Goal: Task Accomplishment & Management: Complete application form

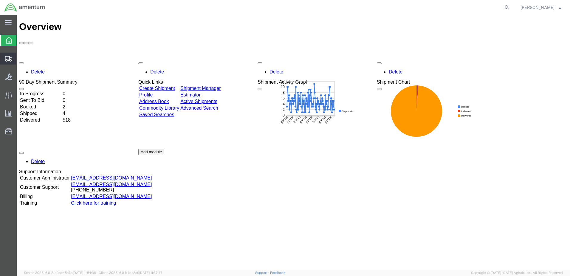
click at [10, 56] on icon at bounding box center [8, 58] width 7 height 5
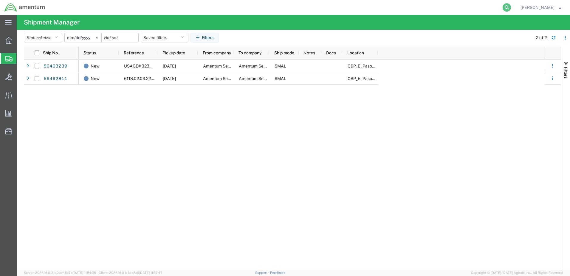
click at [503, 10] on icon at bounding box center [507, 7] width 8 height 8
click at [433, 8] on input "search" at bounding box center [412, 7] width 181 height 14
paste input "DCO-25226-166890"
type input "DCO-25226-166890"
click at [503, 8] on icon at bounding box center [507, 7] width 8 height 8
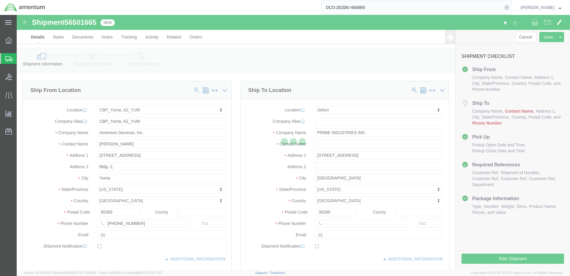
select select "49951"
select select
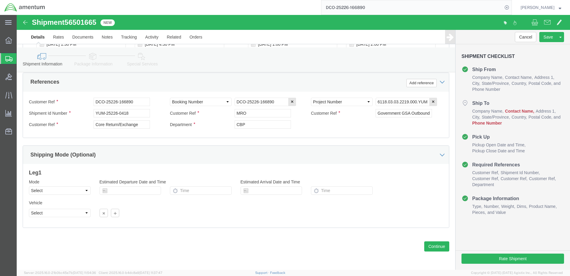
scroll to position [344, 0]
click button "Continue"
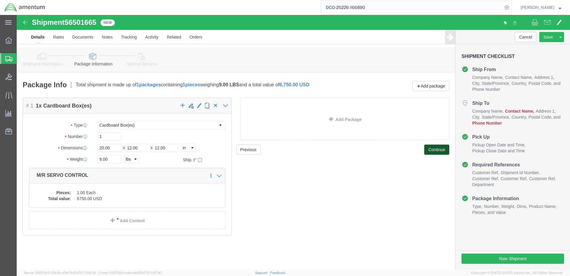
scroll to position [14, 0]
click button "Continue"
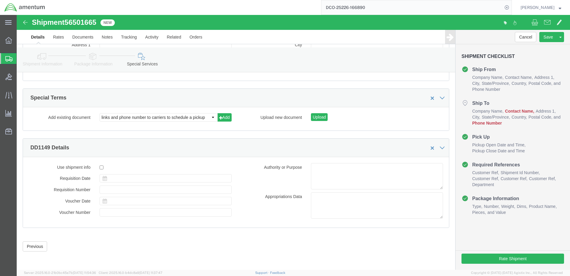
scroll to position [824, 0]
click button "Rate Shipment"
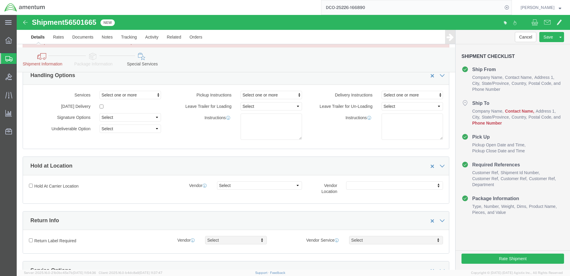
scroll to position [0, 0]
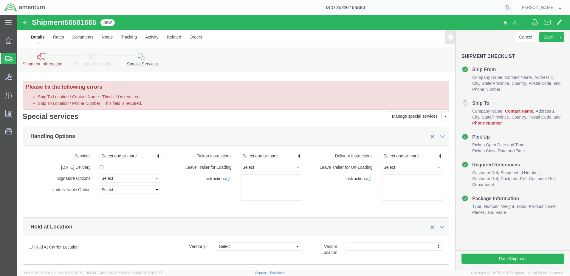
click link "Details"
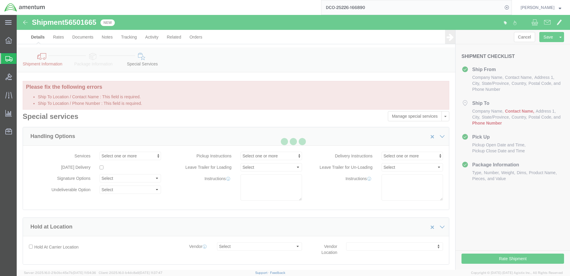
select select "49951"
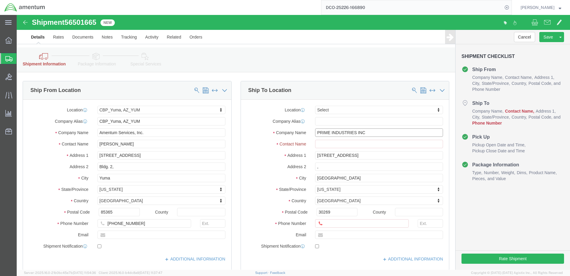
drag, startPoint x: 371, startPoint y: 121, endPoint x: 297, endPoint y: 119, distance: 74.6
click input "PRIME INDUSTRIES INC"
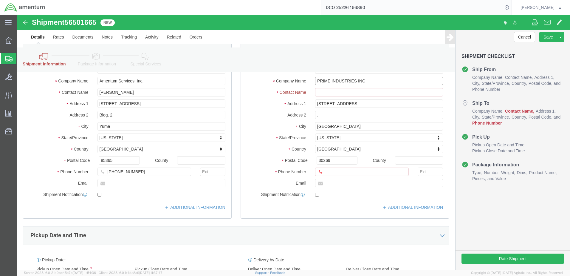
scroll to position [60, 0]
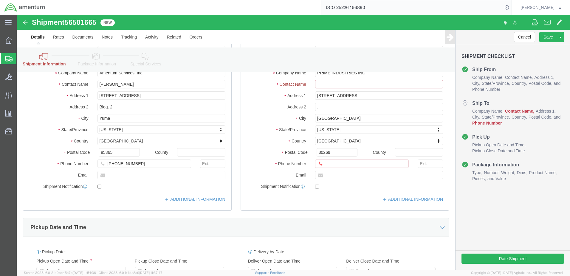
click input "text"
paste input "PRIME INDUSTRIES INC"
type input "PRIME INDUSTRIES INC"
click input "text"
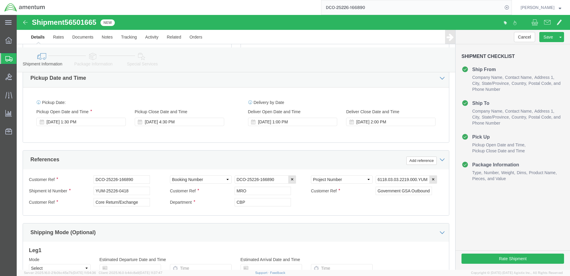
scroll to position [344, 0]
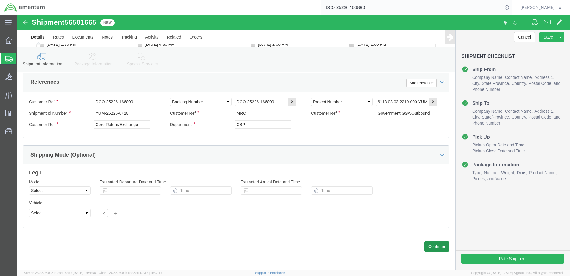
type input "7706321851"
click button "Continue"
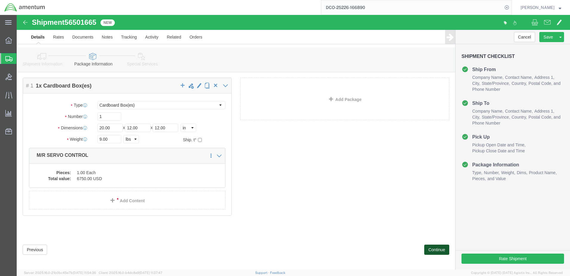
scroll to position [33, 0]
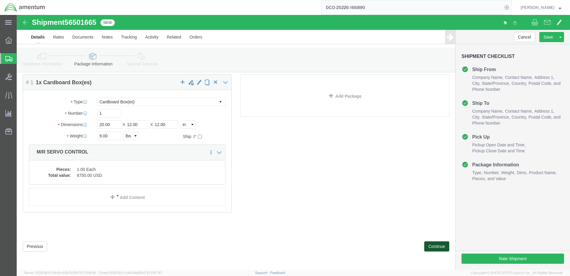
click button "Continue"
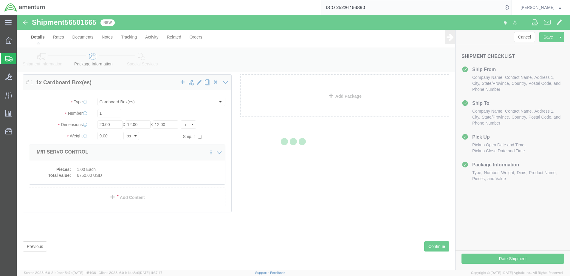
select select
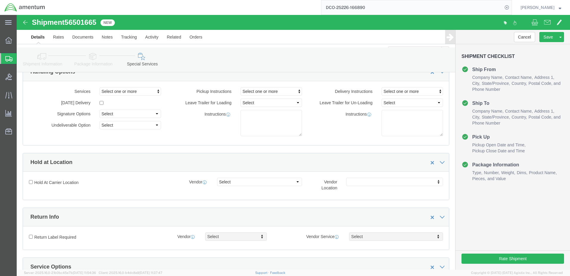
select select "DEPARTMENT"
select select "50311_96750"
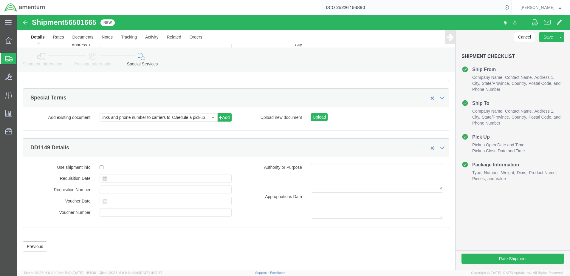
scroll to position [824, 0]
click button "Rate Shipment"
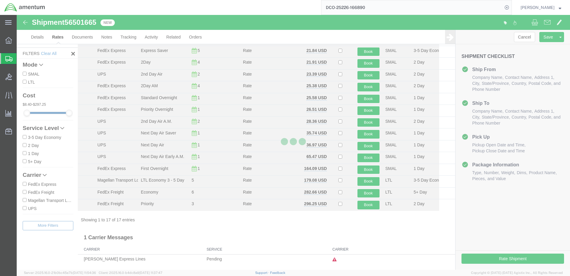
scroll to position [125, 0]
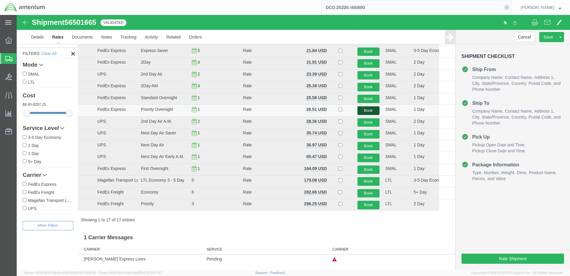
click at [364, 106] on button "Book" at bounding box center [369, 110] width 22 height 9
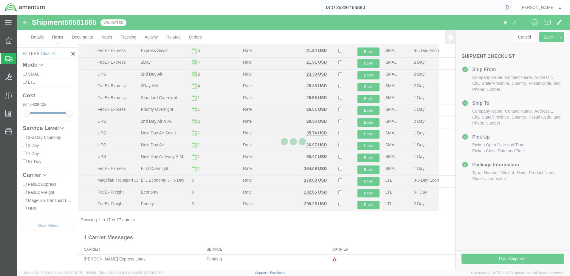
scroll to position [0, 0]
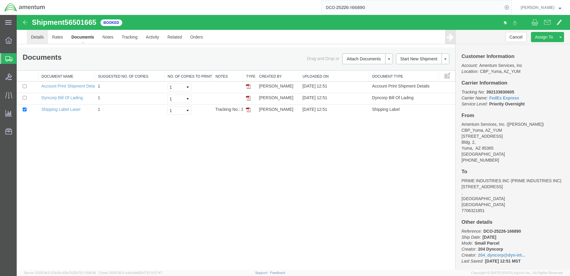
click at [48, 38] on link "Details" at bounding box center [37, 37] width 21 height 14
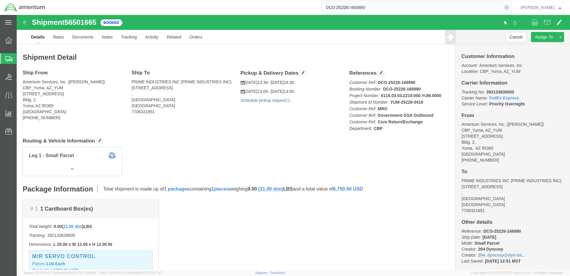
click link "Schedule pickup request"
click link "Documents"
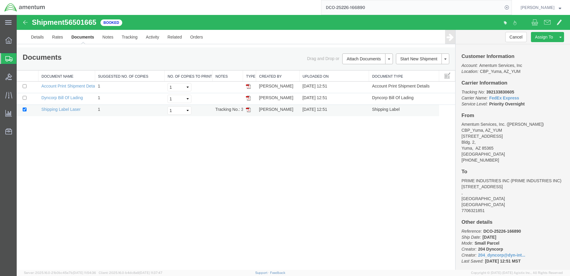
click at [250, 112] on img at bounding box center [248, 109] width 5 height 5
click at [249, 100] on img at bounding box center [248, 97] width 5 height 5
click at [11, 40] on icon at bounding box center [8, 40] width 7 height 7
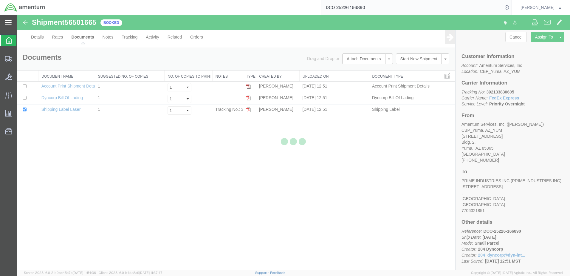
click at [11, 23] on icon at bounding box center [8, 22] width 7 height 4
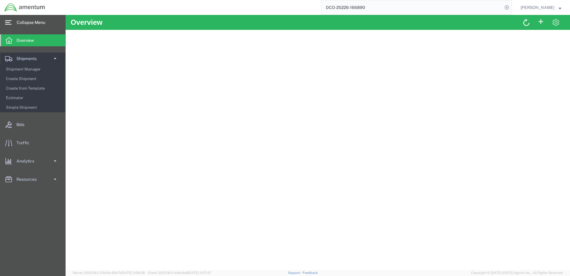
click at [11, 23] on icon at bounding box center [8, 22] width 7 height 4
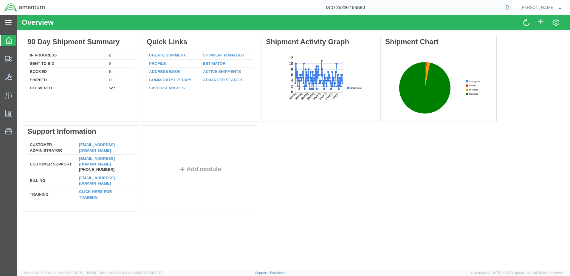
click at [11, 23] on icon at bounding box center [8, 22] width 7 height 4
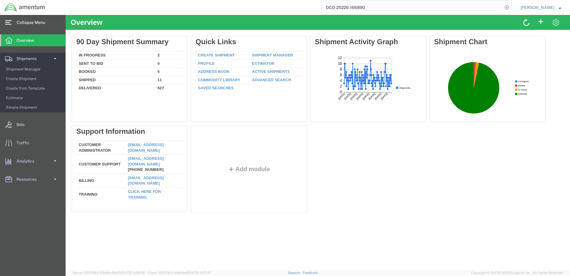
click at [11, 23] on icon at bounding box center [8, 22] width 7 height 4
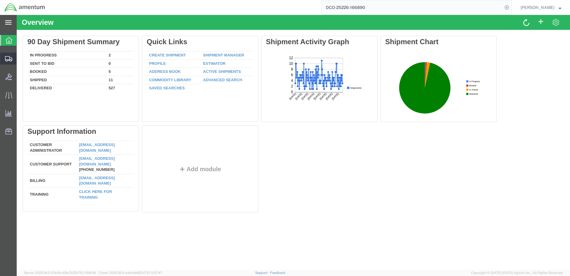
click at [0, 0] on span "Create from Template" at bounding box center [0, 0] width 0 height 0
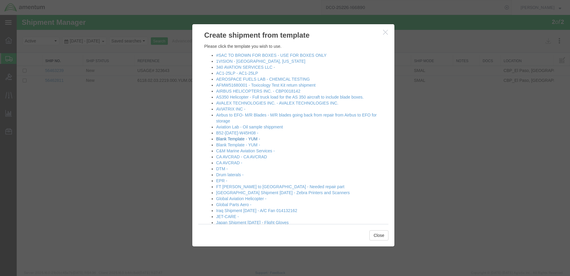
click at [258, 141] on link "Blank Template - YUM -" at bounding box center [238, 138] width 44 height 5
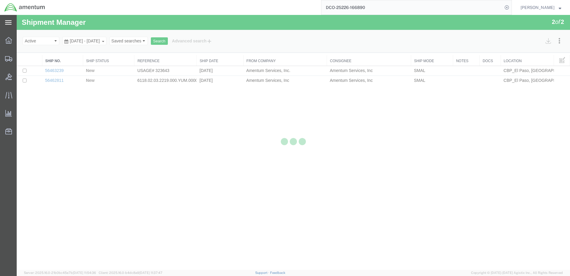
select select "49951"
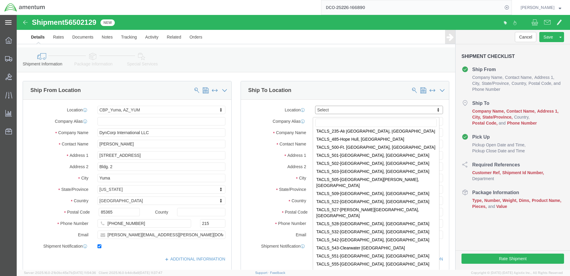
scroll to position [1820, 0]
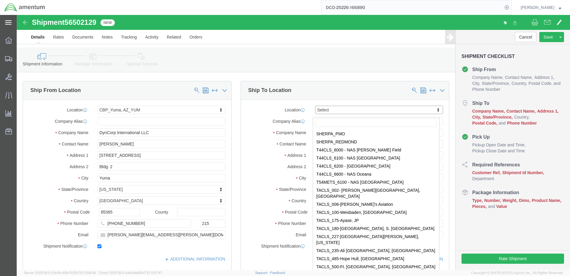
select select "49949"
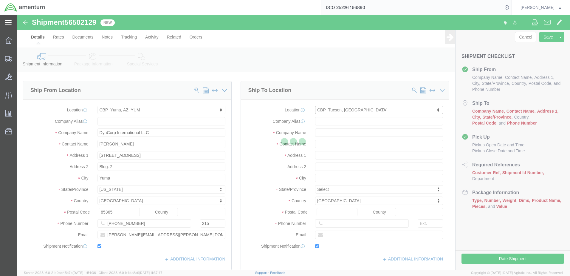
type input "Amentum Services, Inc"
type input "[PERSON_NAME]"
type input "[STREET_ADDRESS]"
type input "[PERSON_NAME] [GEOGRAPHIC_DATA]"
type input "DM AFB"
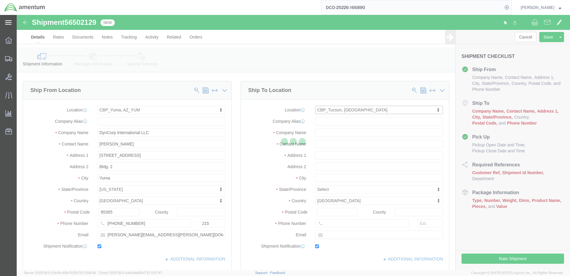
type input "85707"
type input "[PHONE_NUMBER]"
type input "[PERSON_NAME][EMAIL_ADDRESS][PERSON_NAME][DOMAIN_NAME]"
checkbox input "true"
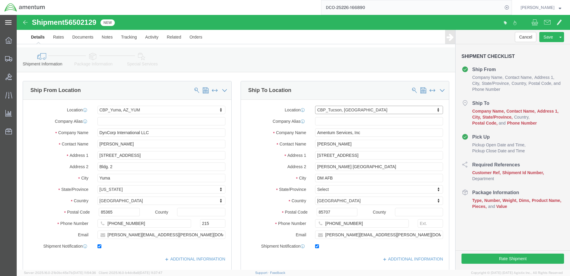
select select "AZ"
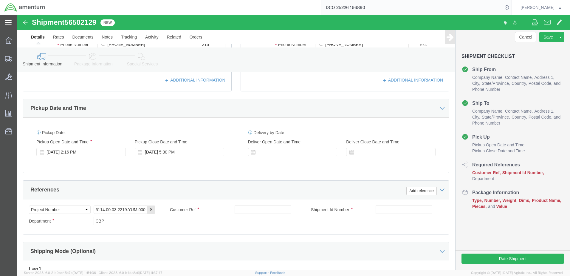
scroll to position [179, 0]
click div "[DATE] 2:16 PM"
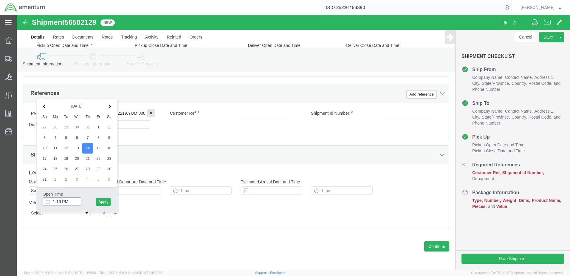
type input "1:30 PM"
click button "Apply"
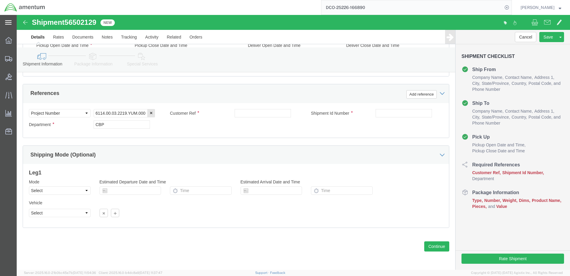
scroll to position [243, 0]
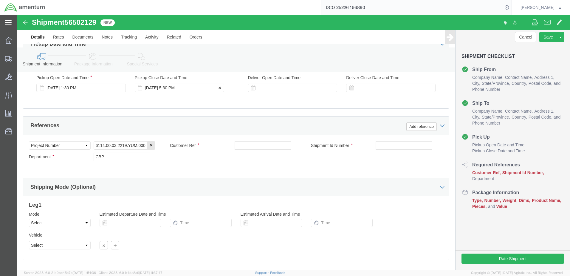
click div "[DATE] 5:30 PM"
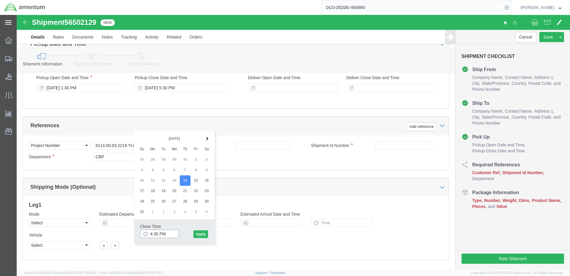
type input "4:00 PM"
click button "Apply"
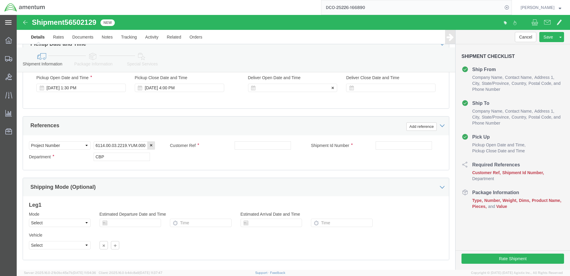
click div
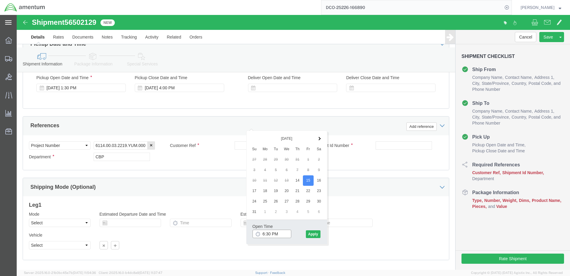
click input "6:30 PM"
type input "8:30 AM"
click button "Apply"
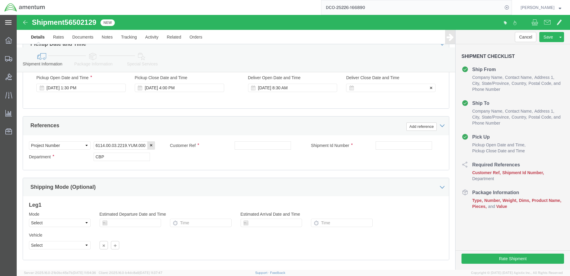
click div
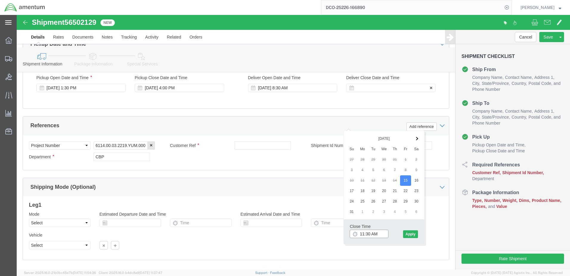
type input "12:30 PM"
click button "Apply"
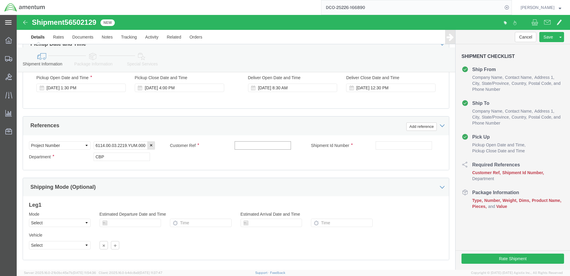
click input "text"
paste input "324535"
type input "324535"
click input "text"
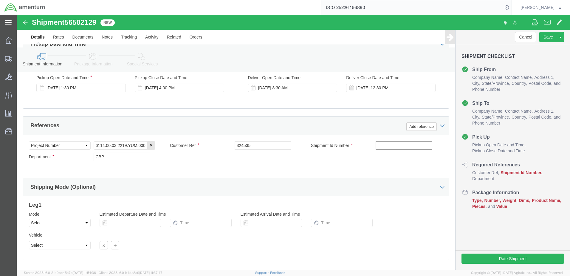
click input "text"
paste input "94542"
type input "94542"
click input "324535"
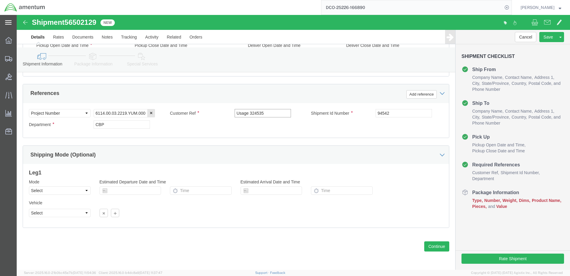
scroll to position [332, 0]
type input "Usage 324535"
click button "Continue"
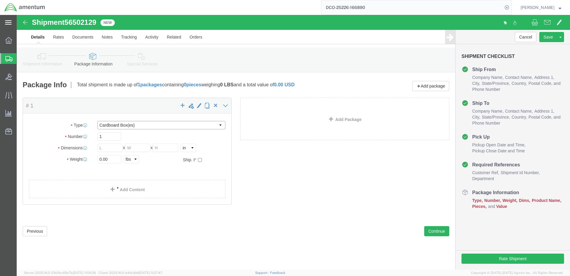
click select "Select BCK Boxes Bale(s) Basket(s) Bolt(s) Bottle(s) Buckets Bulk Bundle(s) Can…"
select select "MBX"
click select "Select BCK Boxes Bale(s) Basket(s) Bolt(s) Bottle(s) Buckets Bulk Bundle(s) Can…"
type input "13.00"
type input "11.50"
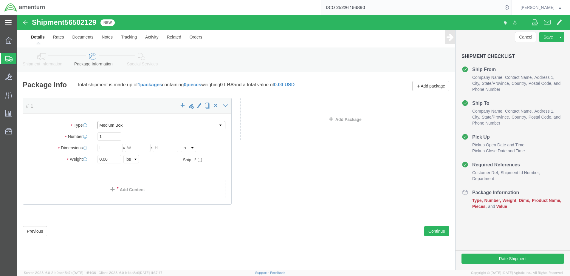
type input "2.50"
click input "0.00"
type input "1"
click link "Add Content"
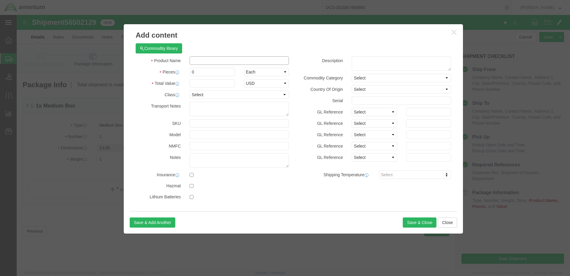
click input "text"
paste input "704A37630023"
type input "704A37630023"
click input "text"
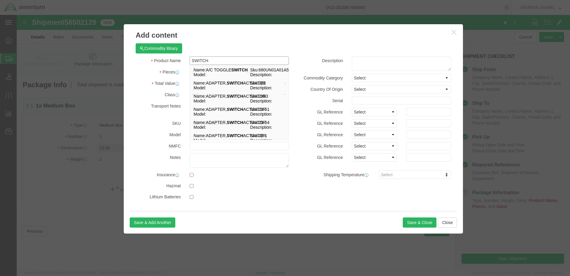
drag, startPoint x: 202, startPoint y: 47, endPoint x: 172, endPoint y: 48, distance: 29.8
click input "SWITCH"
type input "SWITCH"
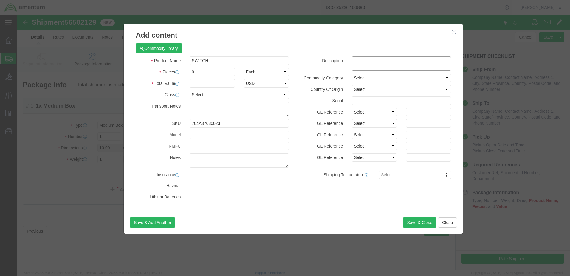
click textarea
paste textarea "SWITCH"
type textarea "SWITCH"
click input "0"
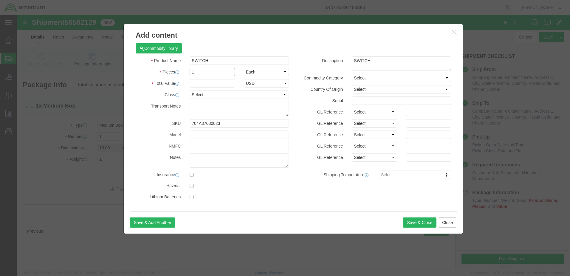
type input "1"
drag, startPoint x: 201, startPoint y: 74, endPoint x: 157, endPoint y: 73, distance: 43.3
click div "Total Value 896.39 Select ADP AED AFN ALL AMD AOA ARS ATS AUD AWG AZN BAM BBD B…"
type input "900"
select select "USD"
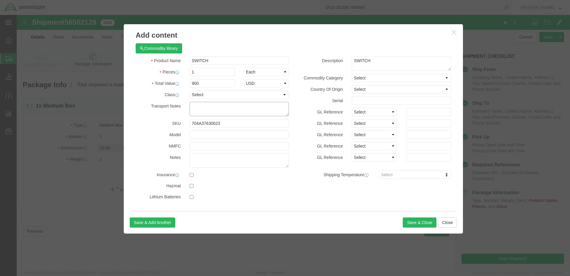
click textarea
click select "Select 50 55 60 65 70 85 92.5 100 125 175 250 300 400"
click div "Country Of Origin Select [GEOGRAPHIC_DATA] [GEOGRAPHIC_DATA] [GEOGRAPHIC_DATA] …"
click button "Save & Close"
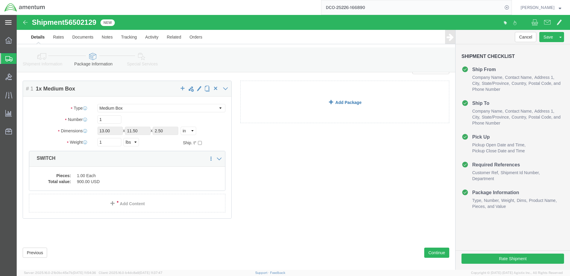
scroll to position [33, 0]
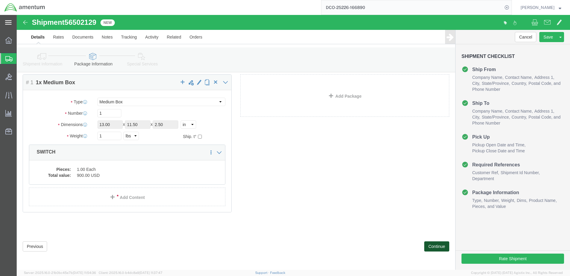
click button "Continue"
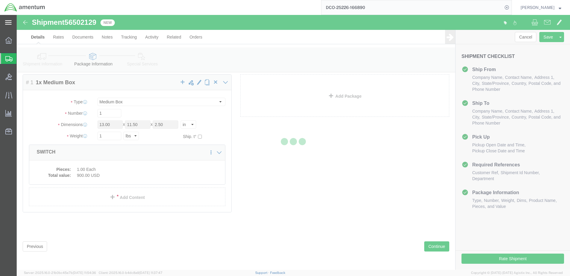
select select
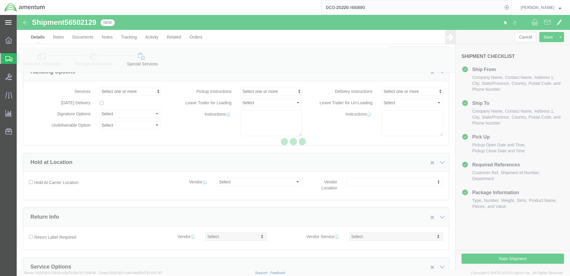
select select "DEPARTMENT"
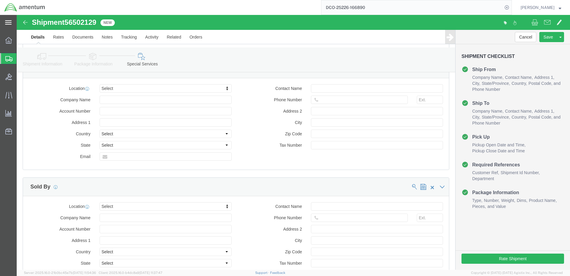
scroll to position [600, 0]
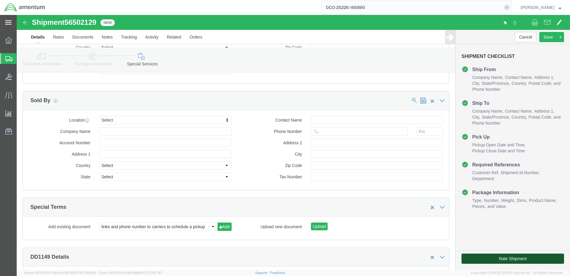
click button "Rate Shipment"
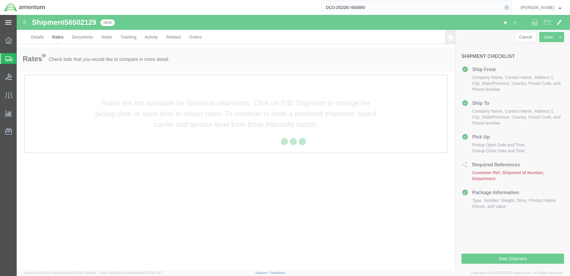
scroll to position [0, 0]
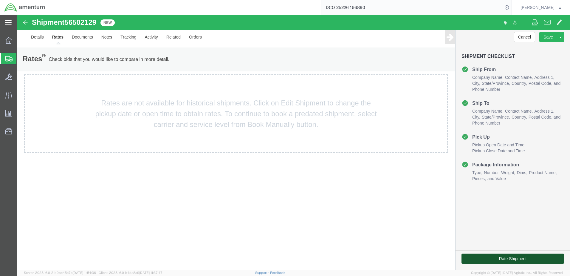
click at [500, 257] on button "Rate Shipment" at bounding box center [513, 258] width 103 height 10
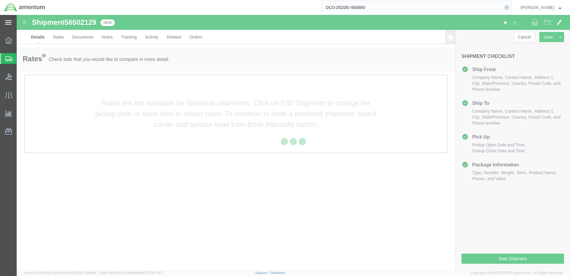
select select "49951"
select select "49949"
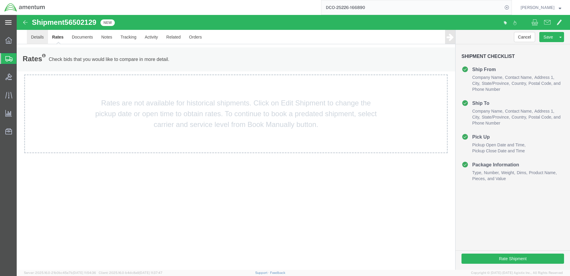
click at [36, 42] on link "Details" at bounding box center [37, 37] width 21 height 14
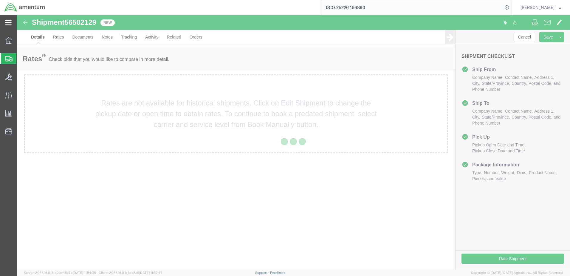
select select "49951"
select select "49949"
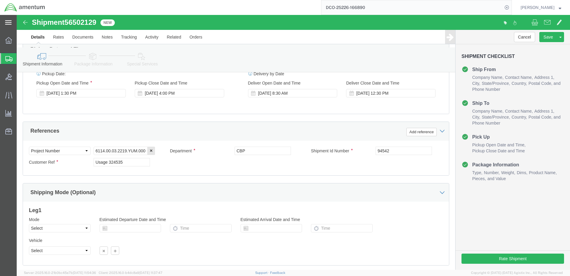
scroll to position [239, 0]
click div "[DATE] 1:30 PM"
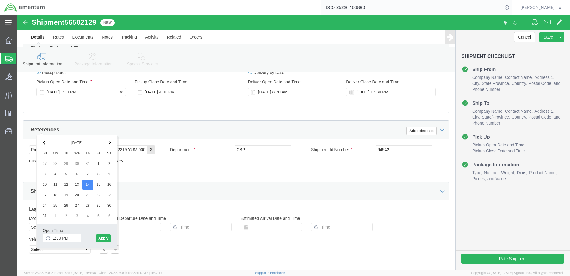
click div "[DATE] 1:30 PM"
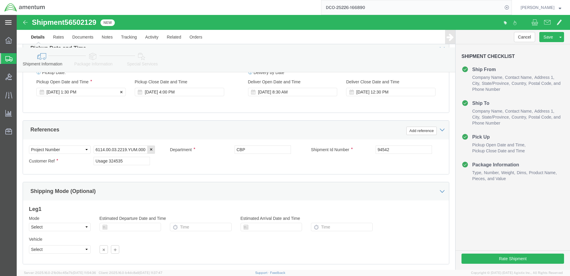
click div "[DATE] 1:30 PM"
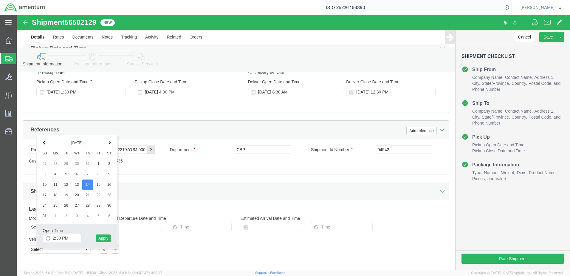
type input "2:00 PM"
click button "Apply"
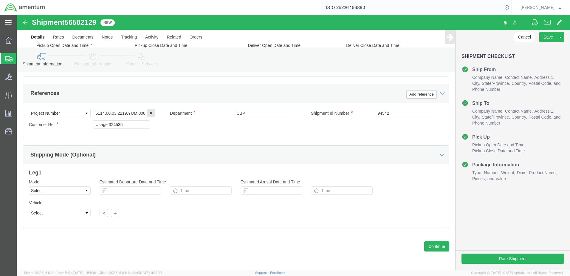
scroll to position [332, 0]
click button "Continue"
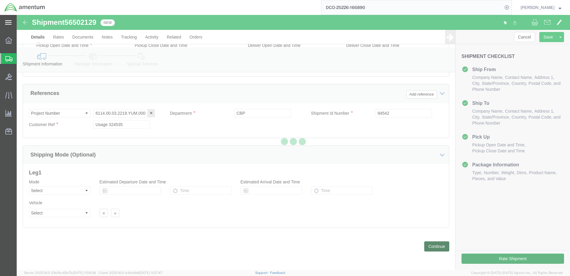
scroll to position [0, 0]
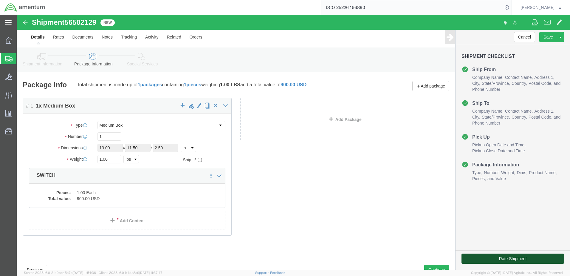
click button "Rate Shipment"
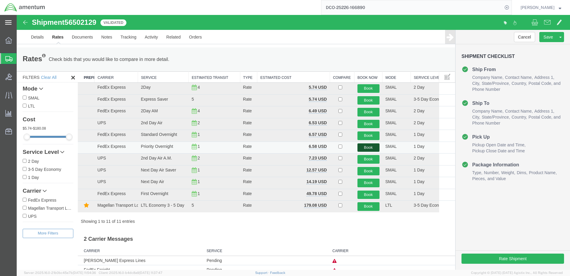
click at [361, 152] on button "Book" at bounding box center [369, 147] width 22 height 9
click at [367, 152] on button "Book" at bounding box center [369, 147] width 22 height 9
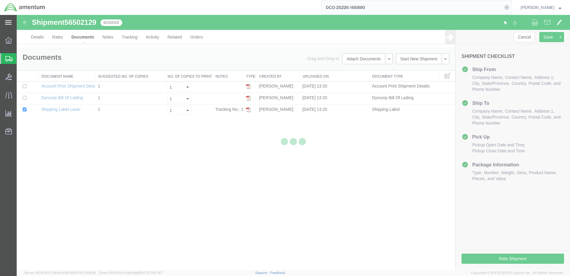
click at [44, 39] on div at bounding box center [294, 142] width 554 height 255
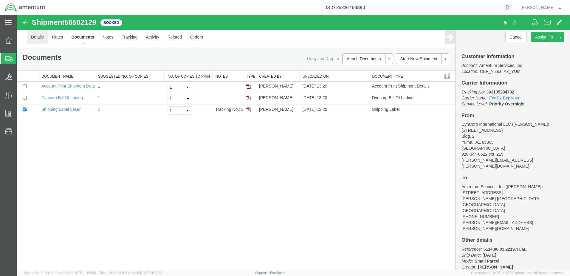
drag, startPoint x: 61, startPoint y: 54, endPoint x: 44, endPoint y: 39, distance: 22.4
click at [44, 39] on link "Details" at bounding box center [37, 37] width 21 height 14
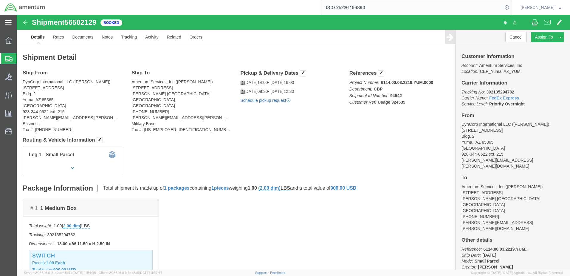
click link "Schedule pickup request"
click link "Documents"
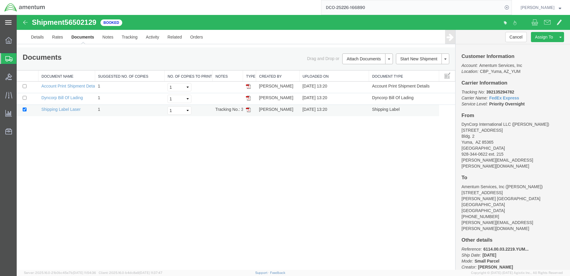
click at [248, 112] on img at bounding box center [248, 109] width 5 height 5
drag, startPoint x: 497, startPoint y: 100, endPoint x: 537, endPoint y: 100, distance: 39.7
click at [537, 100] on p "Tracking No: 392135294782 Carrier Name: FedEx Express FedEx Express Service Lev…" at bounding box center [513, 98] width 103 height 18
drag, startPoint x: 537, startPoint y: 100, endPoint x: 521, endPoint y: 101, distance: 16.1
copy b "392135294782"
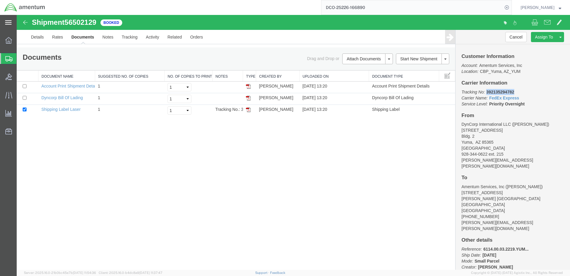
drag, startPoint x: 249, startPoint y: 106, endPoint x: 278, endPoint y: 162, distance: 62.9
click at [249, 100] on img at bounding box center [248, 97] width 5 height 5
click at [553, 86] on h4 "Carrier Information" at bounding box center [513, 83] width 103 height 6
drag, startPoint x: 462, startPoint y: 101, endPoint x: 553, endPoint y: 116, distance: 92.2
click at [553, 107] on p "Tracking No: 392135294782 Carrier Name: FedEx Express FedEx Express Service Lev…" at bounding box center [513, 98] width 103 height 18
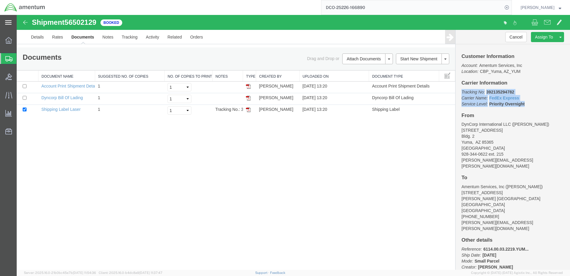
drag, startPoint x: 553, startPoint y: 116, endPoint x: 519, endPoint y: 114, distance: 33.5
copy p "Tracking No: 392135294782 Carrier Name: FedEx Express FedEx Express Service Lev…"
